Goal: Navigation & Orientation: Find specific page/section

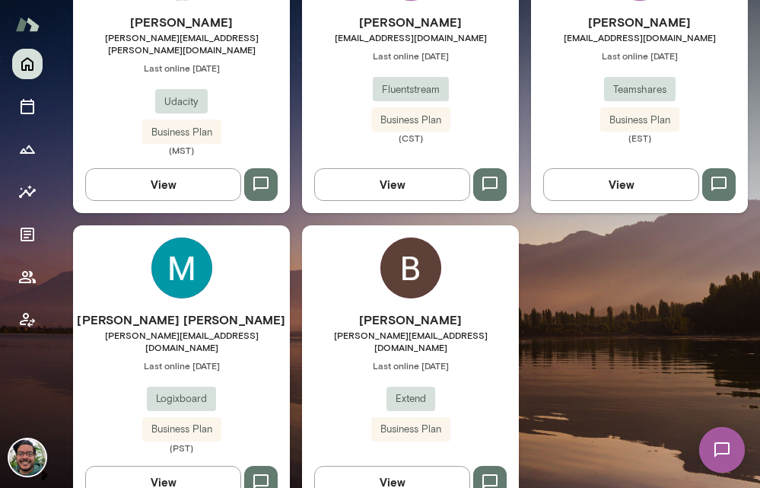
scroll to position [883, 0]
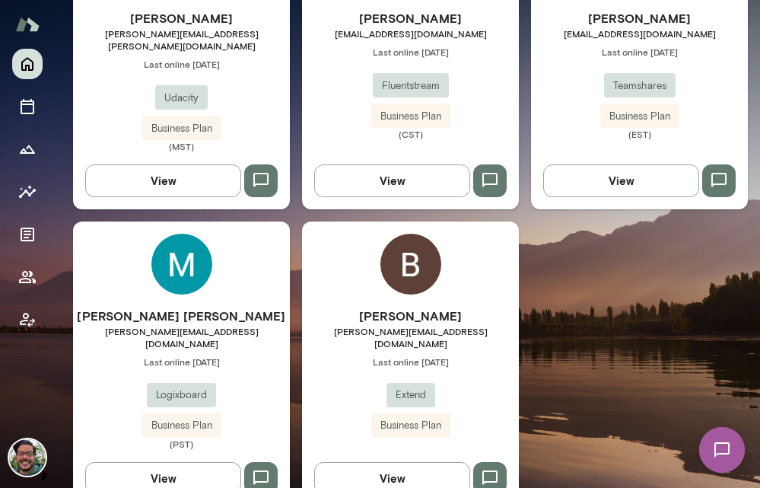
click at [399, 462] on button "View" at bounding box center [392, 478] width 156 height 32
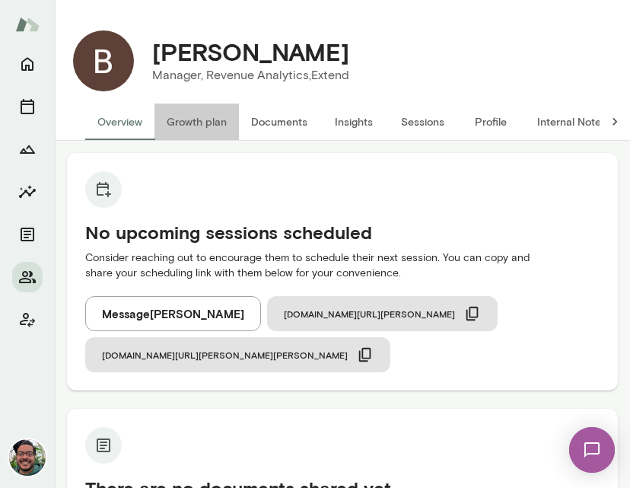
click at [196, 126] on button "Growth plan" at bounding box center [196, 121] width 84 height 37
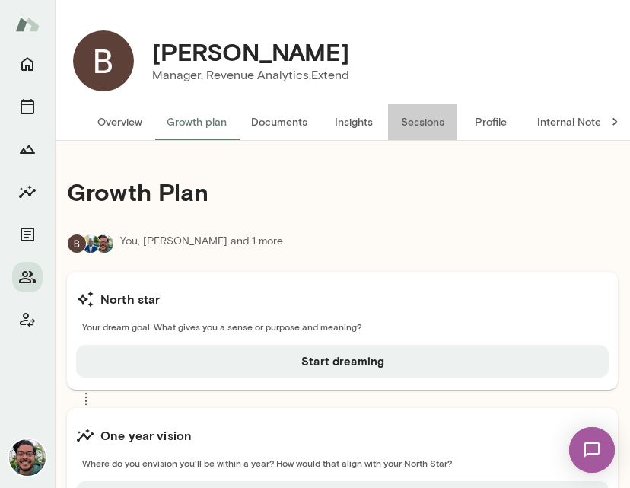
click at [428, 127] on button "Sessions" at bounding box center [422, 121] width 68 height 37
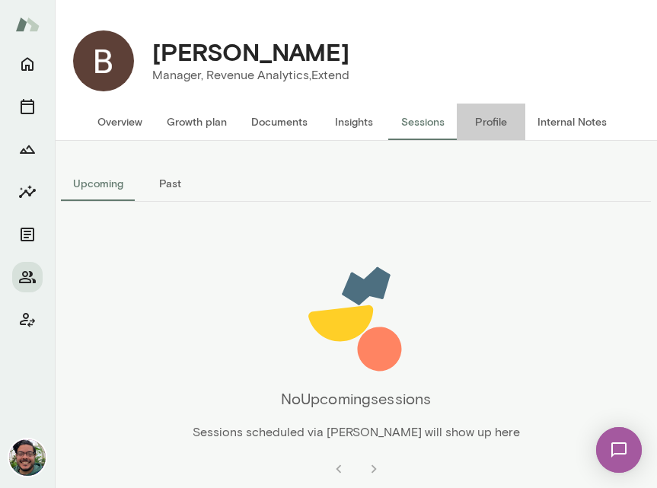
click at [476, 119] on button "Profile" at bounding box center [491, 121] width 68 height 37
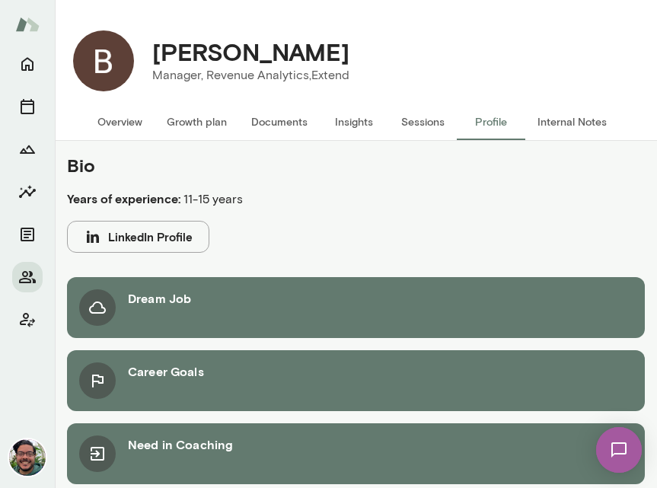
click at [109, 123] on button "Overview" at bounding box center [119, 121] width 69 height 37
